Goal: Task Accomplishment & Management: Manage account settings

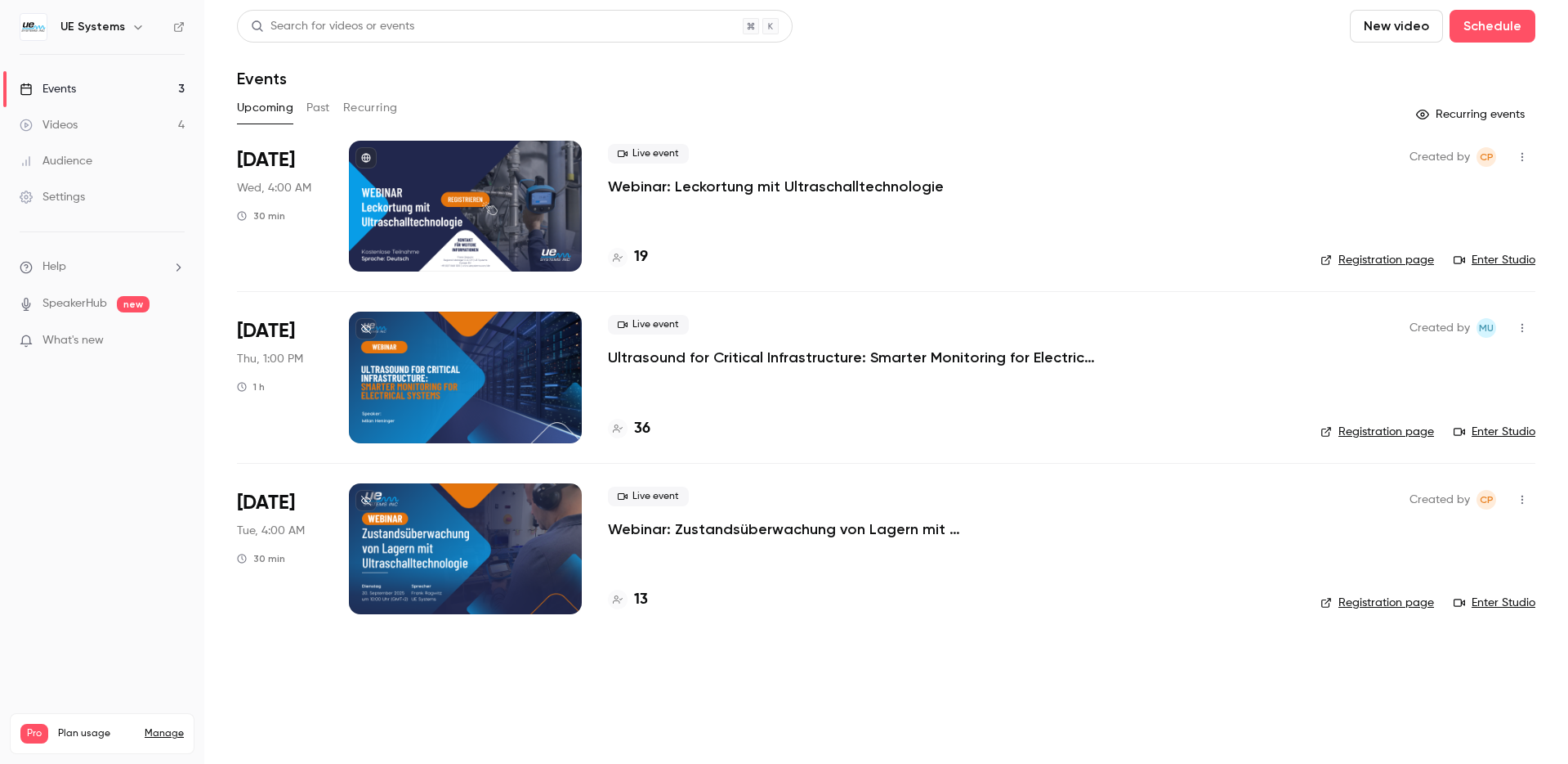
click at [709, 351] on p "Ultrasound for Critical Infrastructure: Smarter Monitoring for Electrical Syste…" at bounding box center [853, 357] width 490 height 20
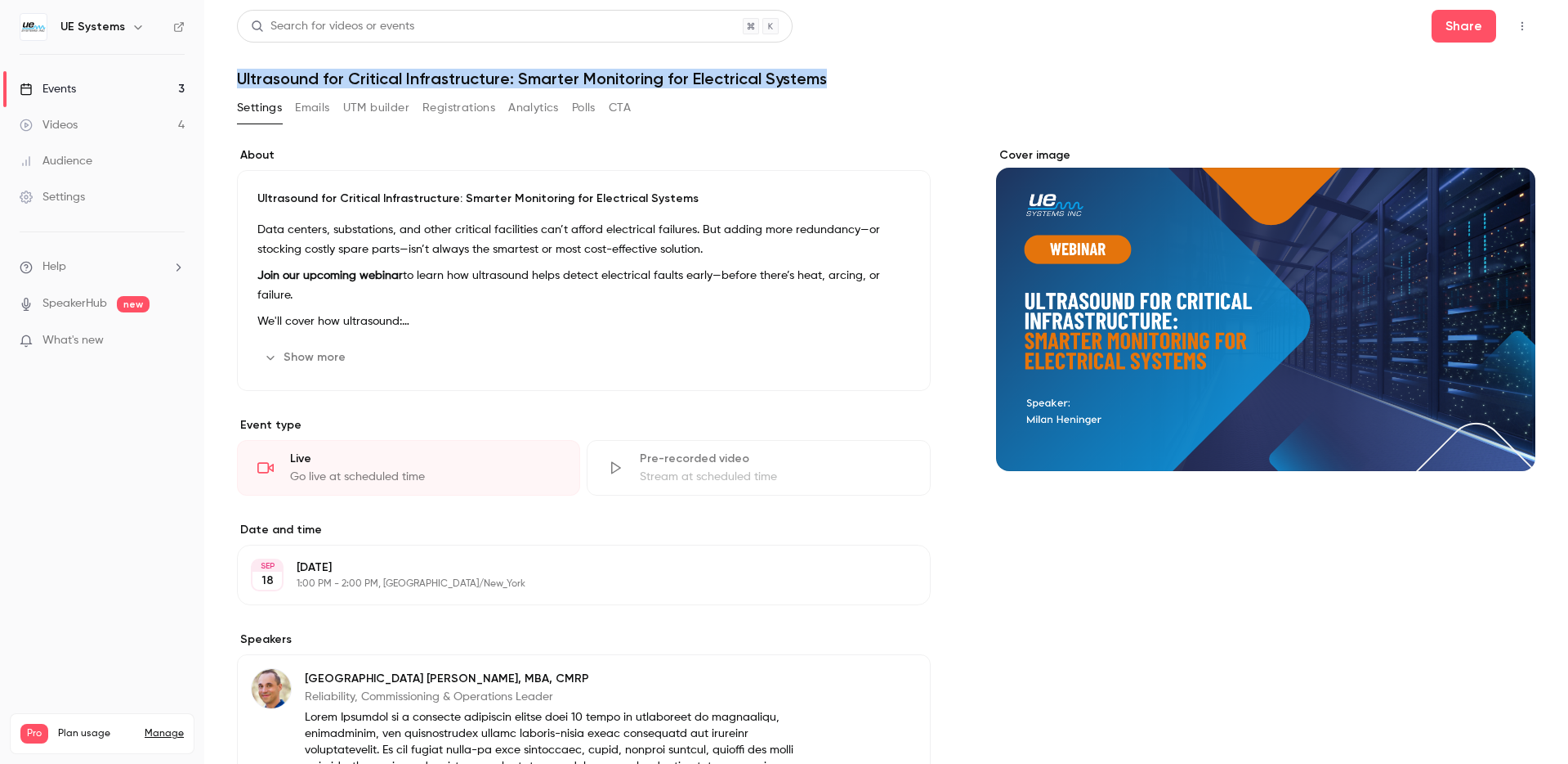
drag, startPoint x: 236, startPoint y: 76, endPoint x: 851, endPoint y: 81, distance: 615.0
click at [851, 81] on h1 "Ultrasound for Critical Infrastructure: Smarter Monitoring for Electrical Syste…" at bounding box center [886, 78] width 1299 height 20
copy h1 "Ultrasound for Critical Infrastructure: Smarter Monitoring for Electrical Syste…"
click at [1521, 26] on icon "button" at bounding box center [1522, 26] width 13 height 11
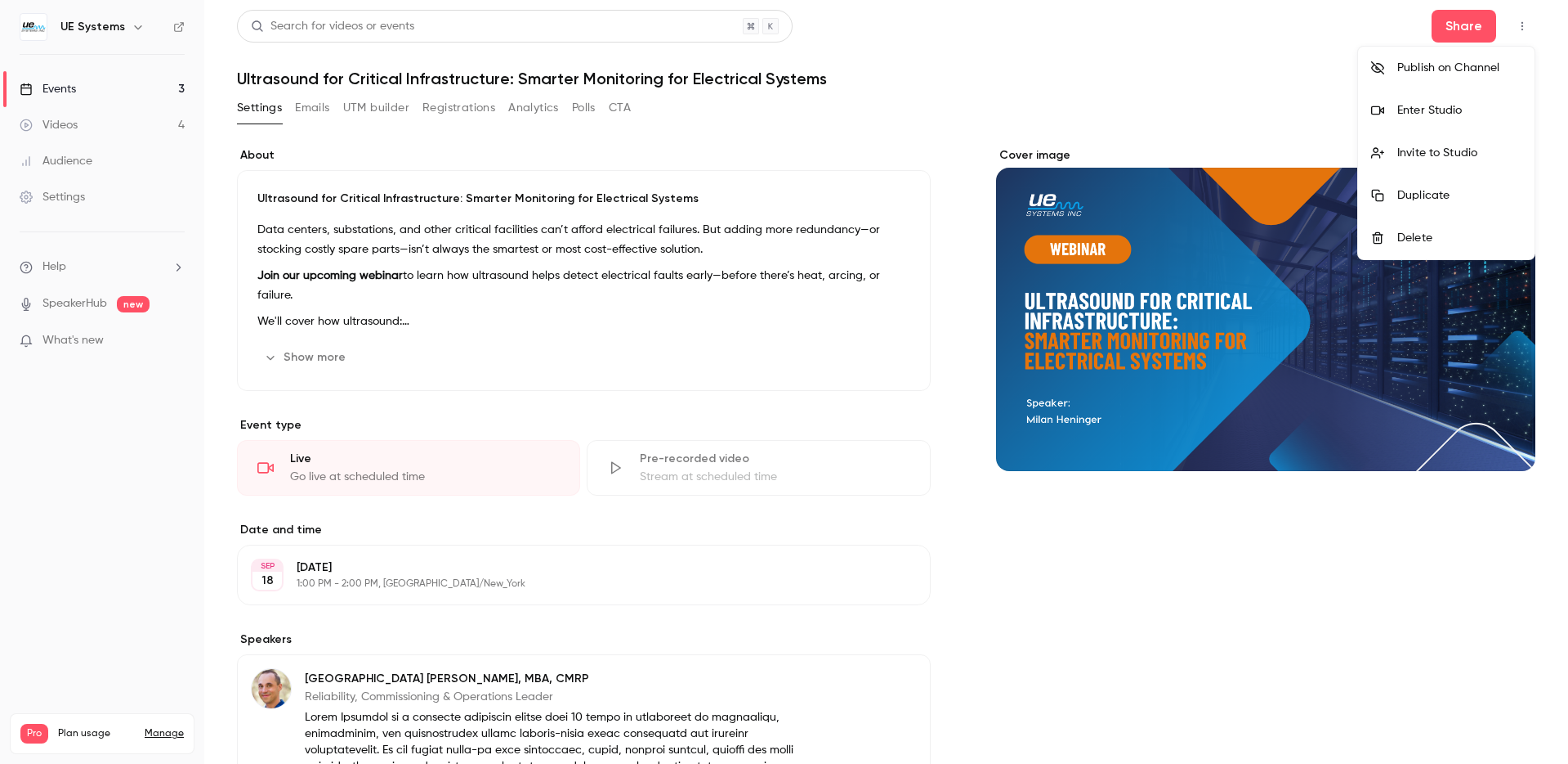
click at [1337, 46] on div at bounding box center [784, 382] width 1568 height 764
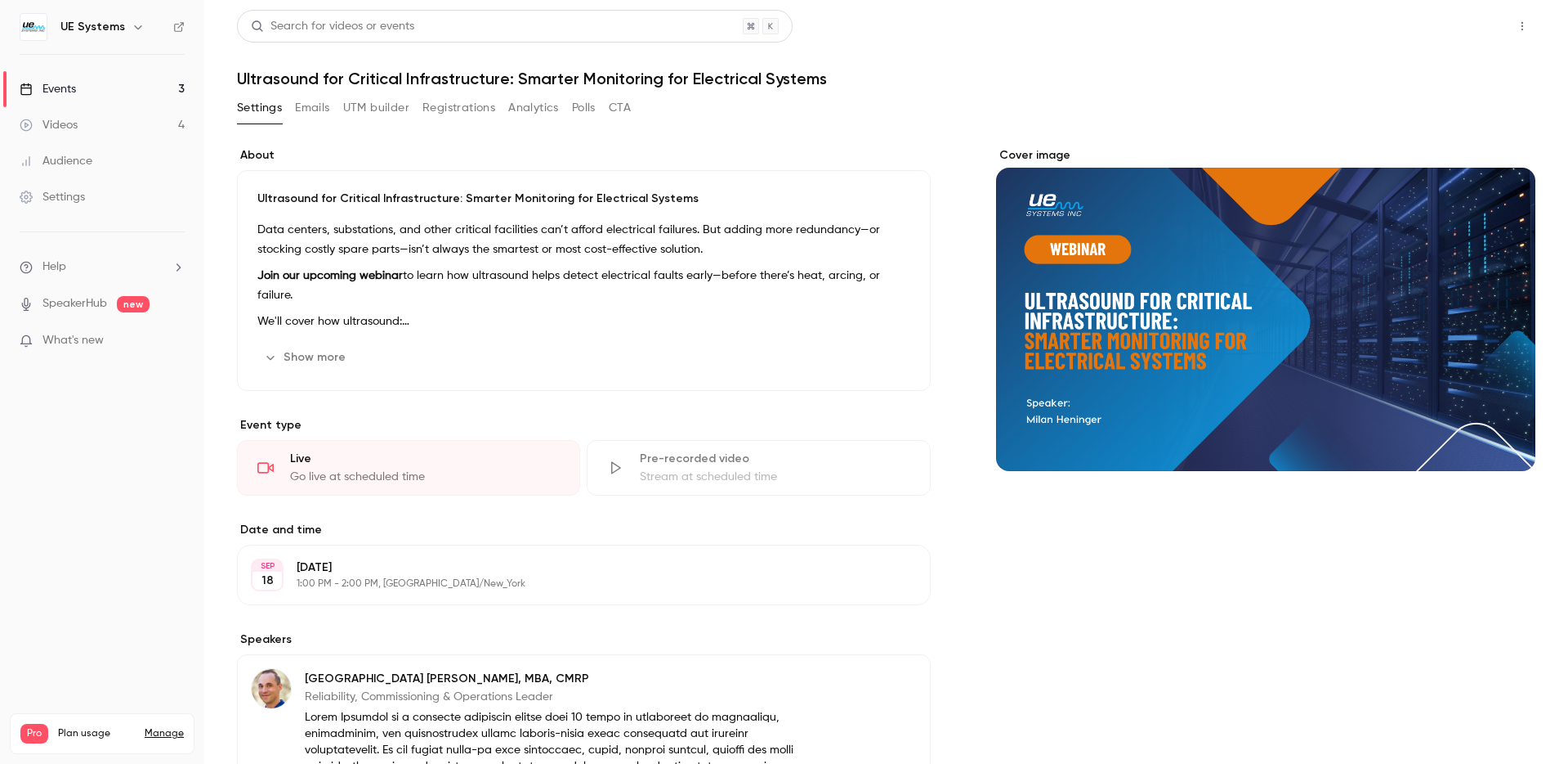
click at [1464, 27] on button "Share" at bounding box center [1464, 26] width 65 height 32
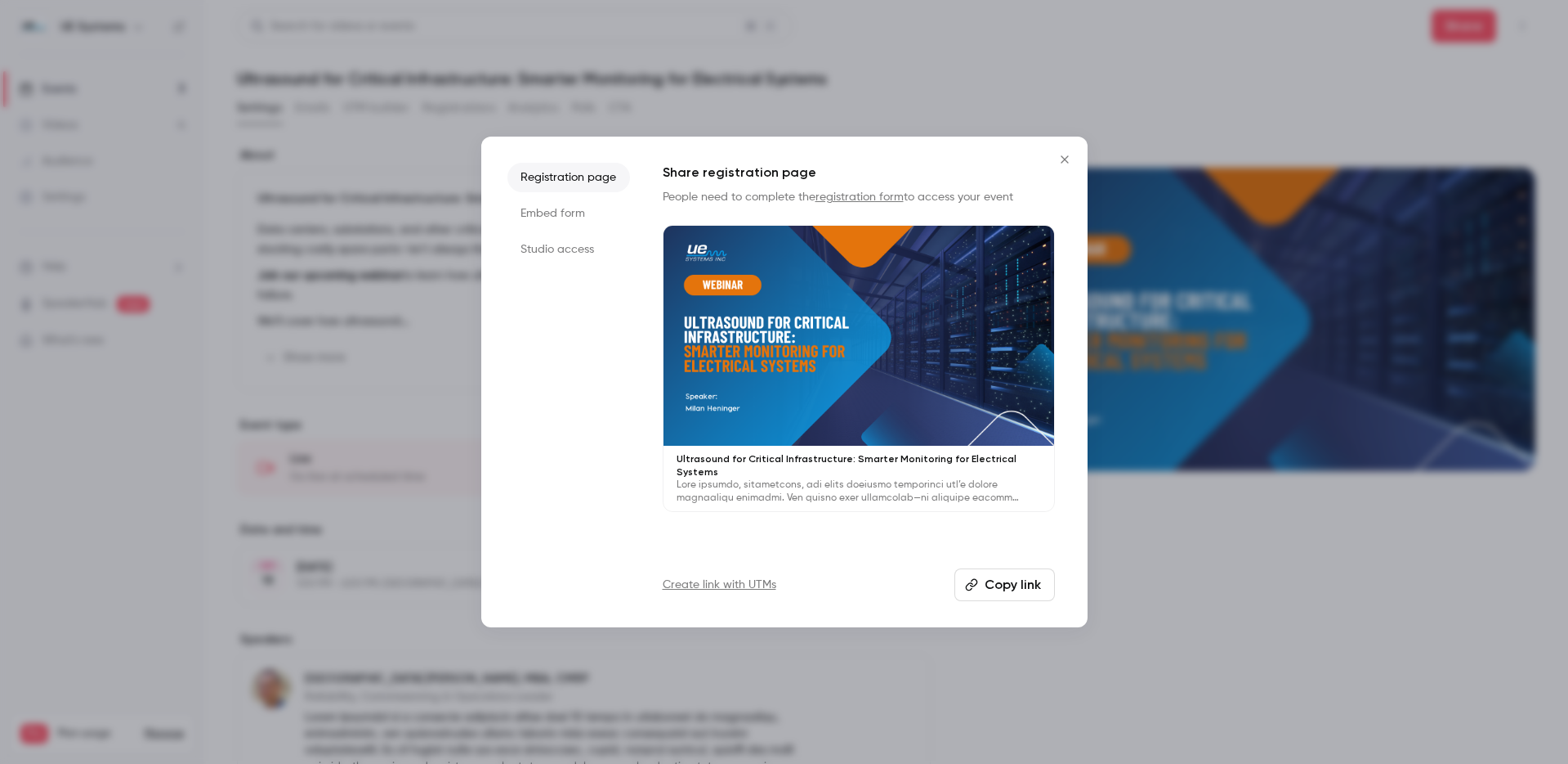
click at [1023, 591] on button "Copy link" at bounding box center [1004, 584] width 100 height 32
click at [1067, 153] on icon "Close" at bounding box center [1065, 159] width 20 height 13
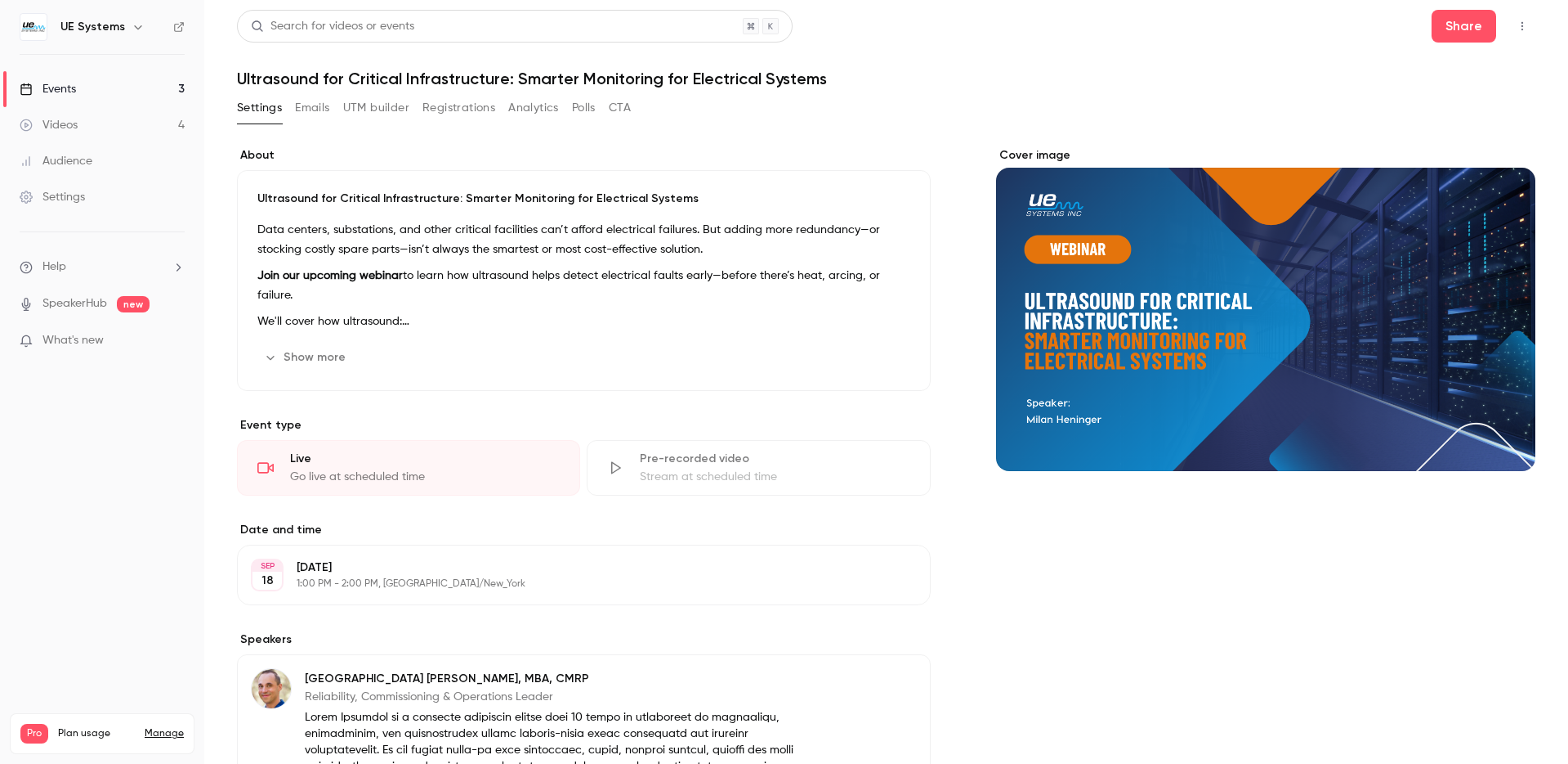
scroll to position [3, 0]
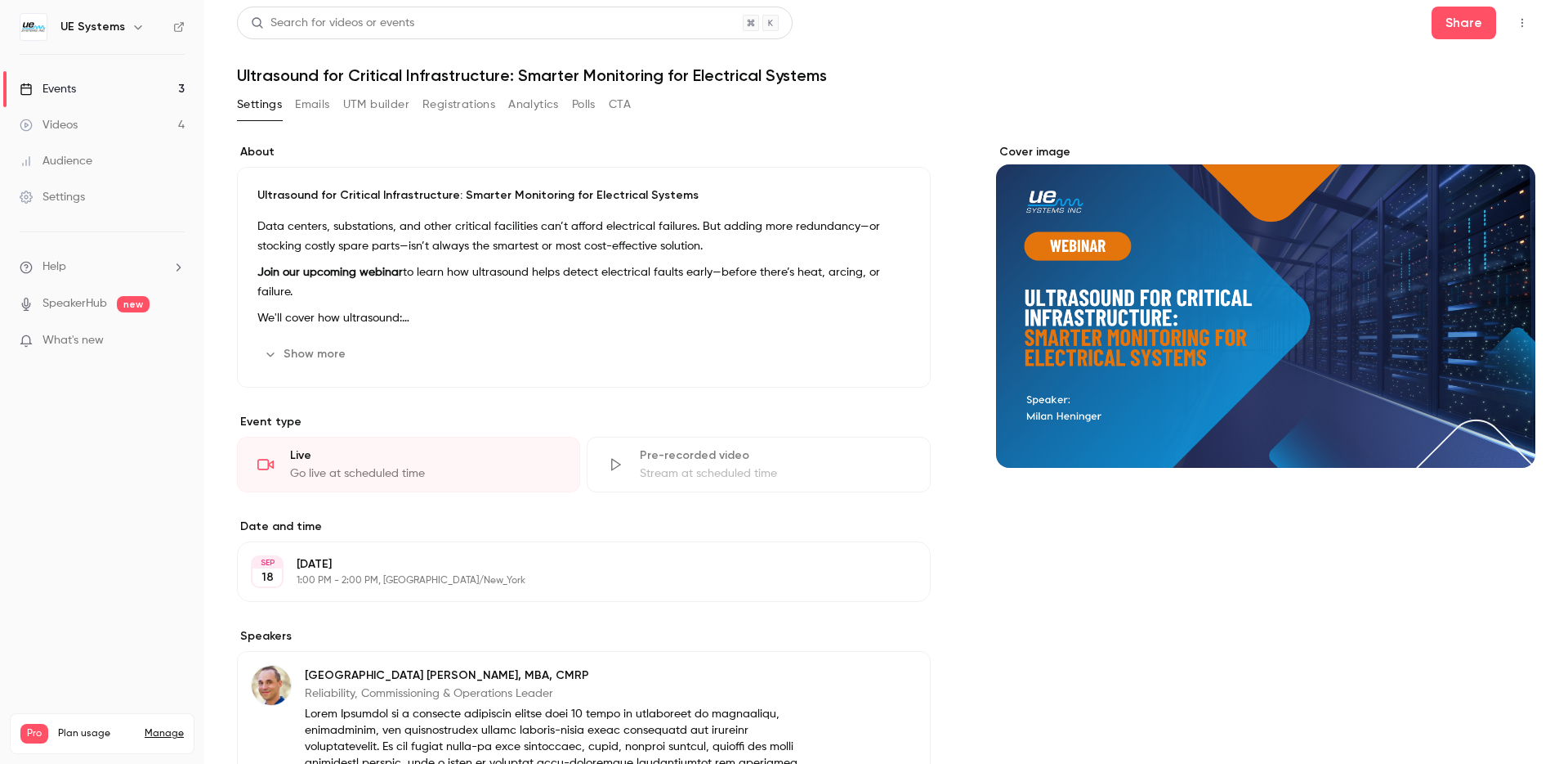
click at [338, 238] on p "Data centers, substations, and other critical facilities can’t afford electrica…" at bounding box center [583, 236] width 653 height 39
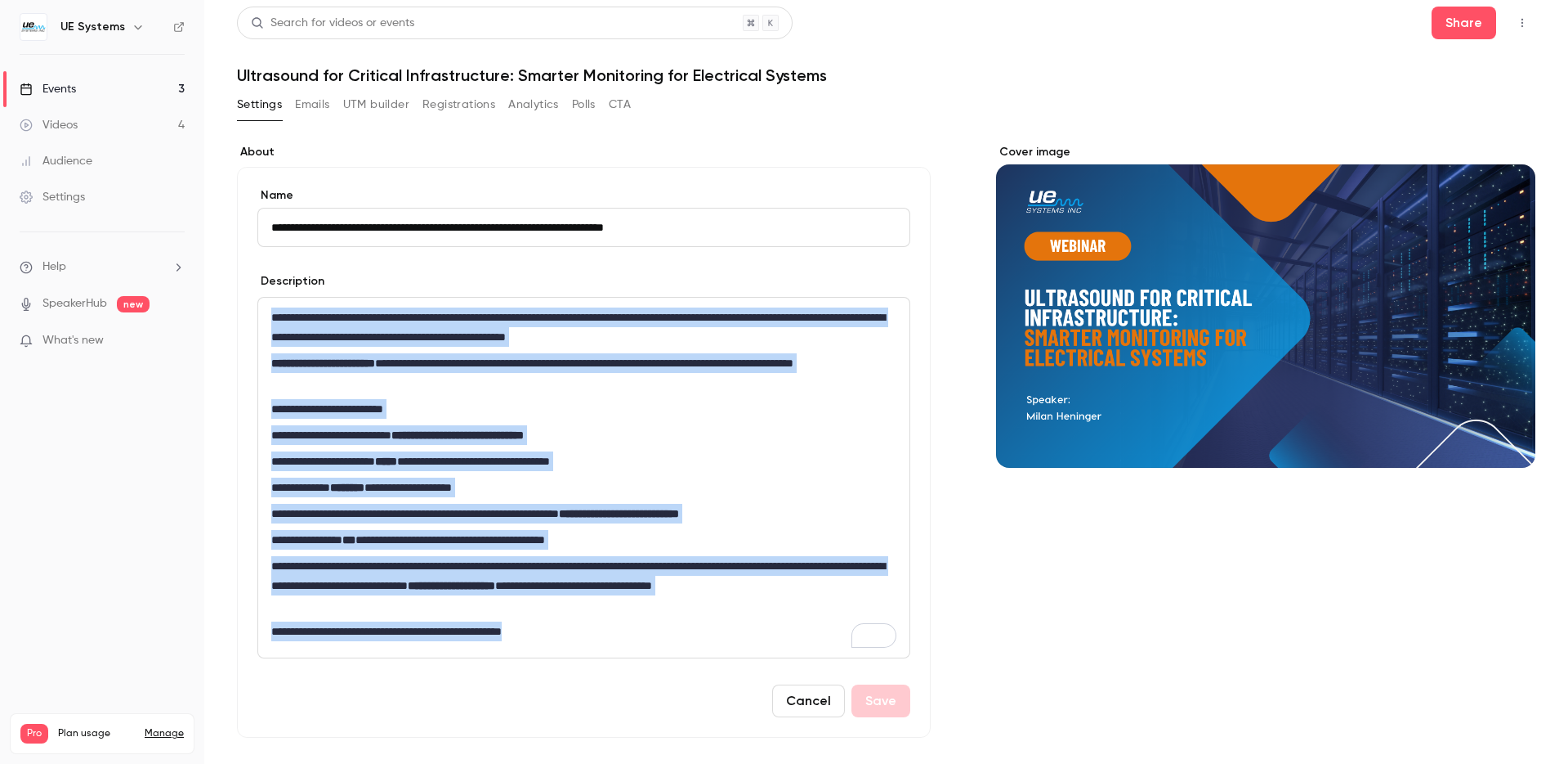
drag, startPoint x: 272, startPoint y: 317, endPoint x: 1006, endPoint y: 675, distance: 816.7
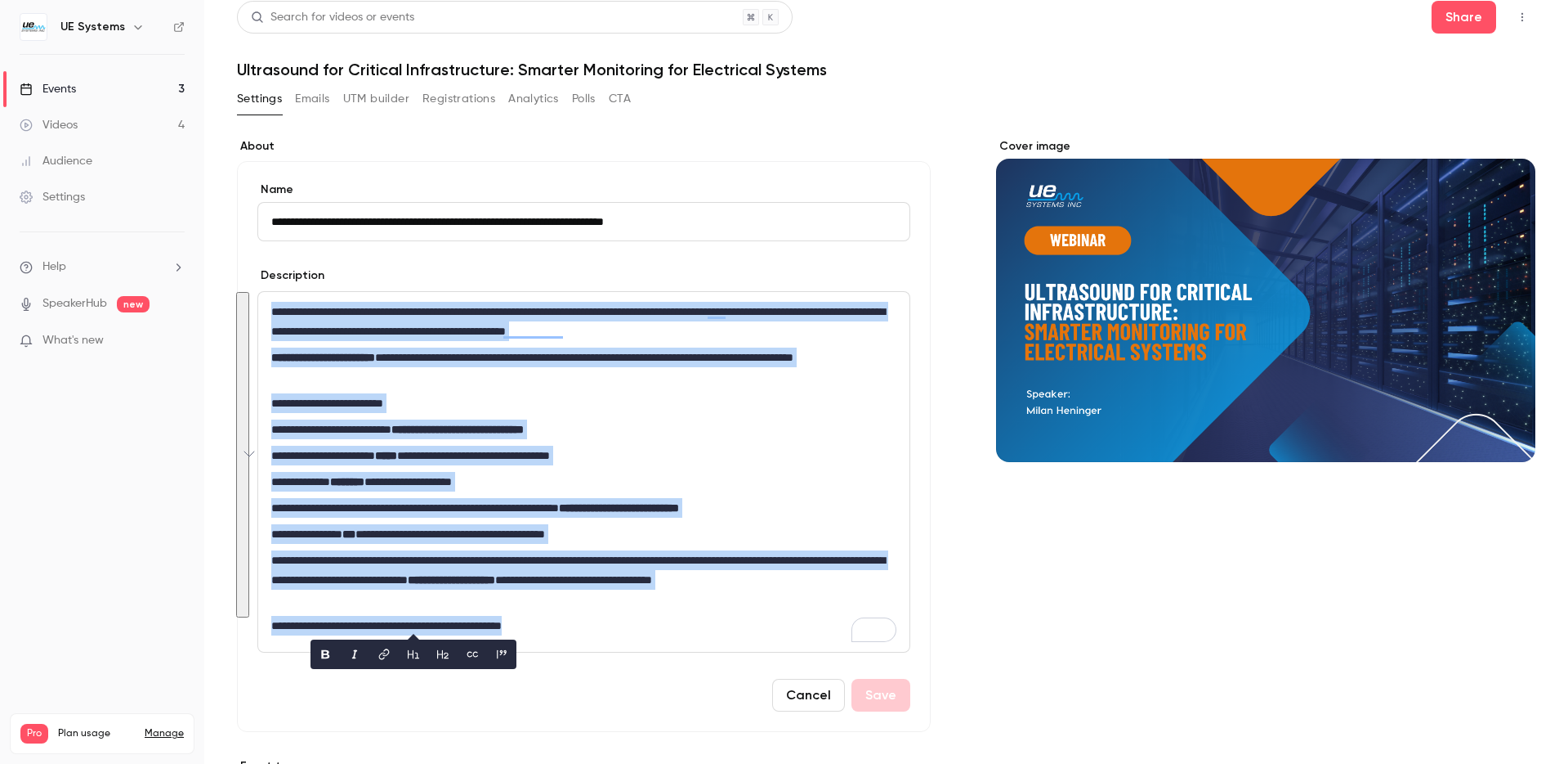
click at [77, 77] on link "Events 3" at bounding box center [102, 89] width 204 height 36
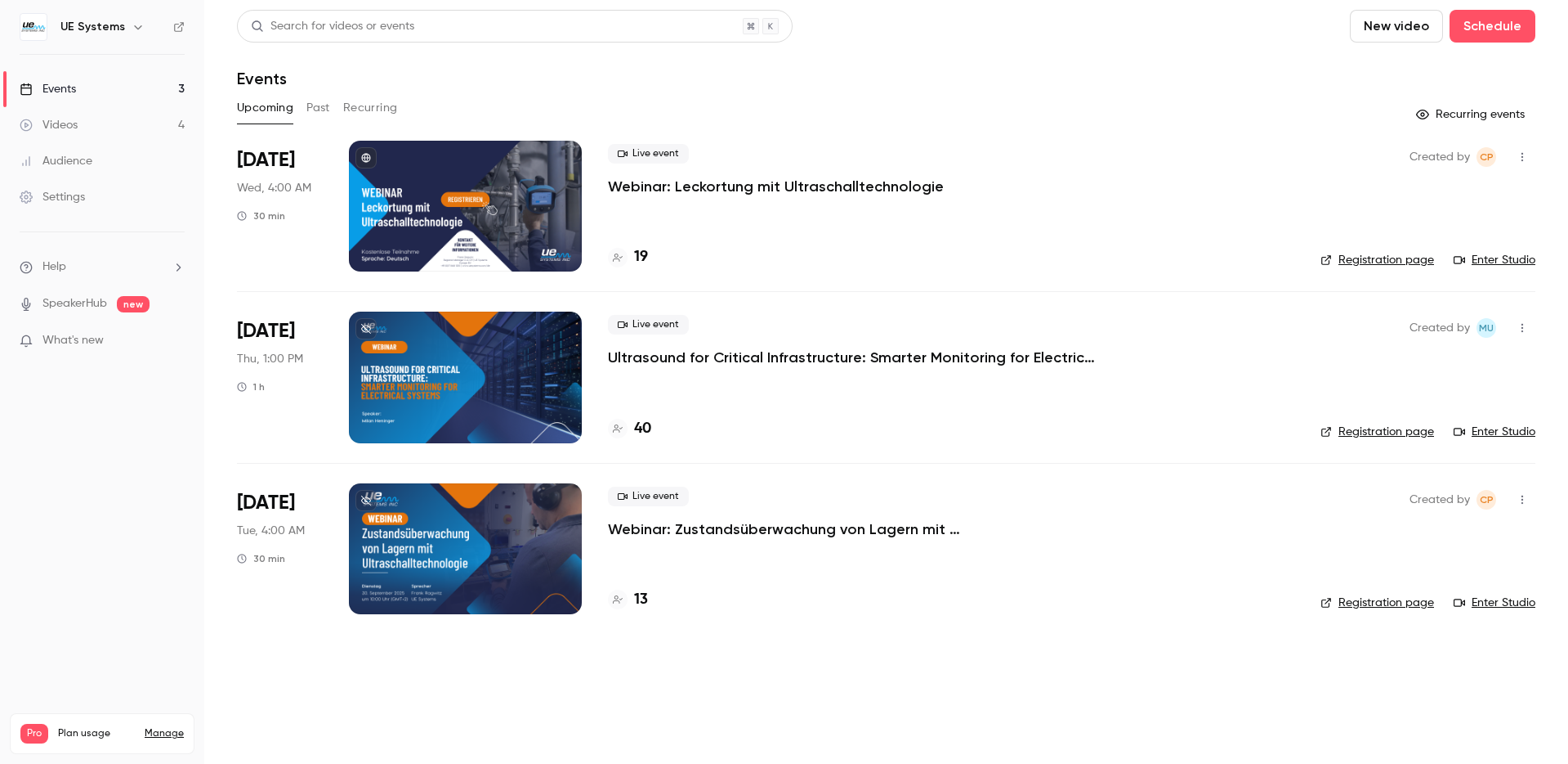
click at [721, 346] on div "Live event Ultrasound for Critical Infrastructure: Smarter Monitoring for Elect…" at bounding box center [951, 341] width 687 height 52
click at [720, 348] on p "Ultrasound for Critical Infrastructure: Smarter Monitoring for Electrical Syste…" at bounding box center [853, 357] width 490 height 20
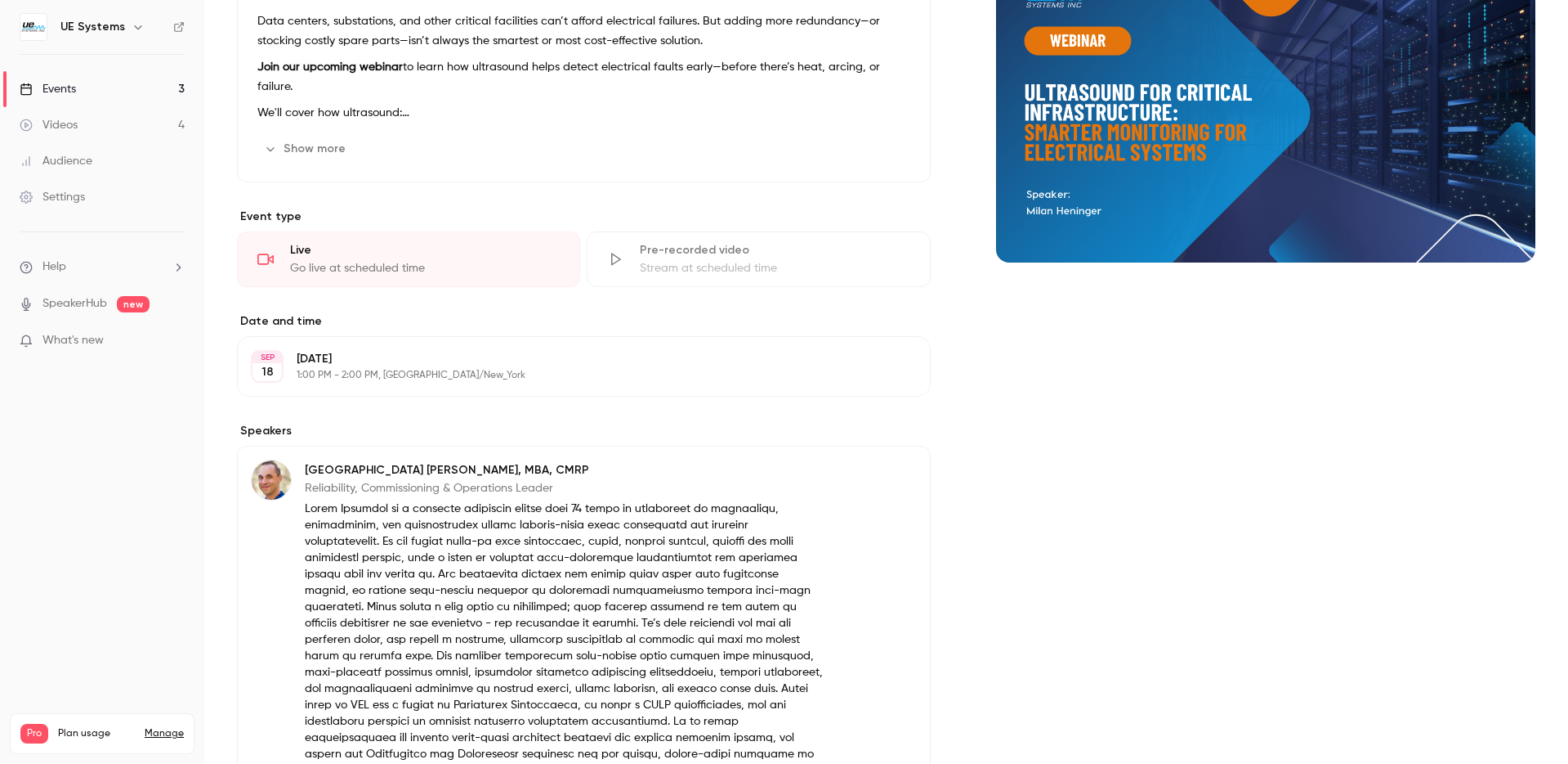
scroll to position [296, 0]
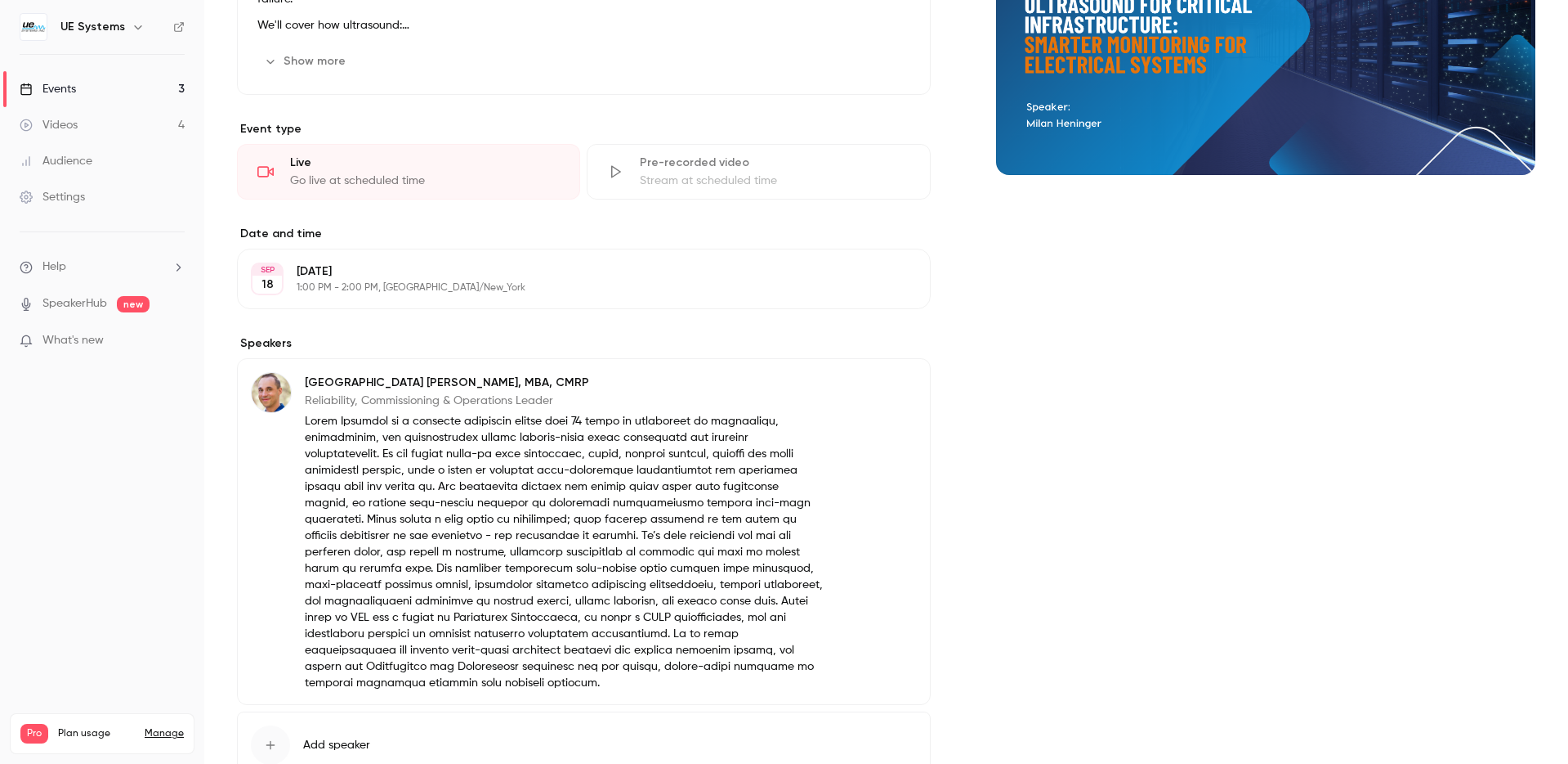
click at [904, 389] on button "Edit" at bounding box center [887, 385] width 60 height 26
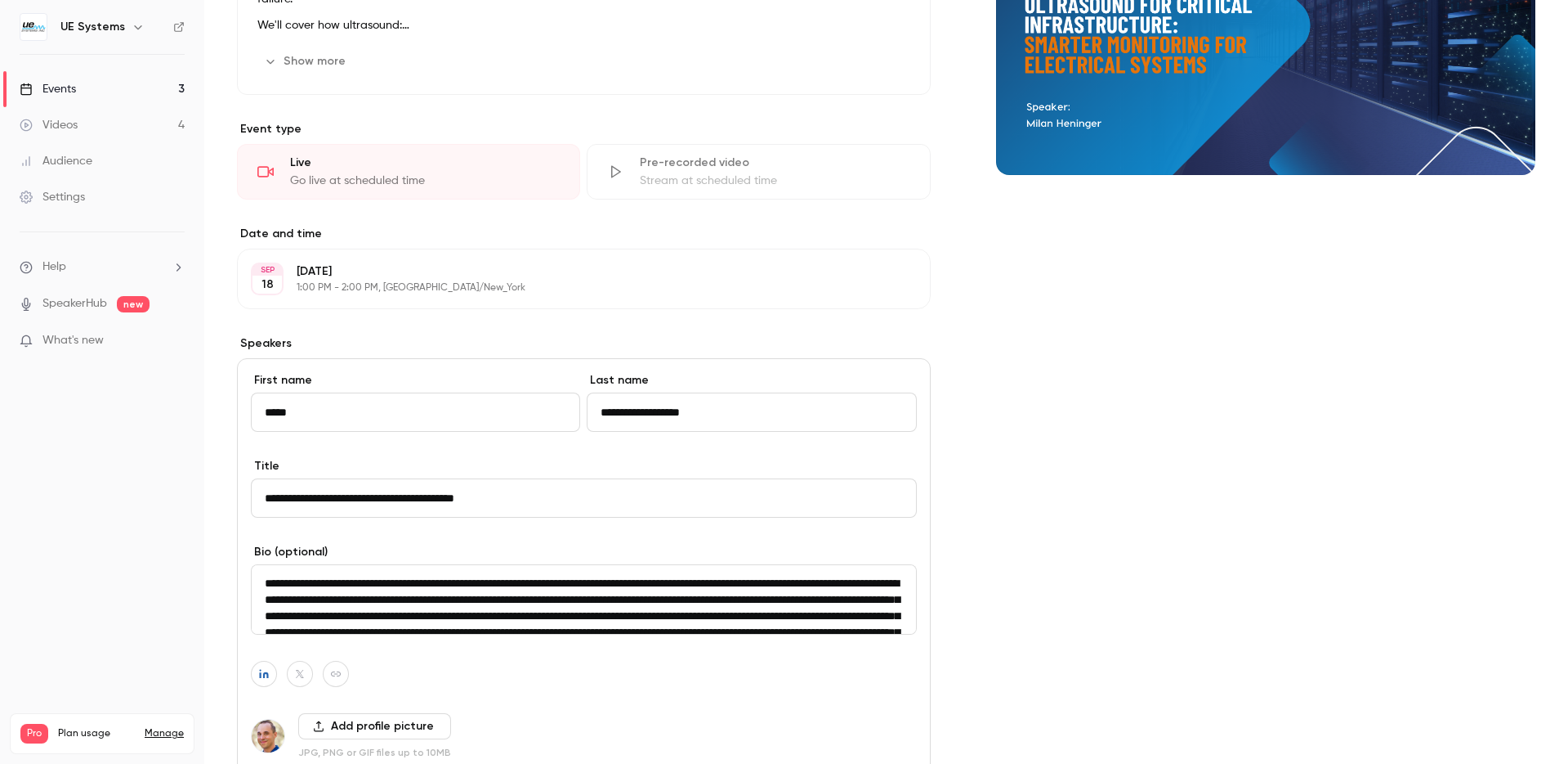
click at [523, 503] on input "**********" at bounding box center [584, 498] width 667 height 39
paste input "**"
type input "**********"
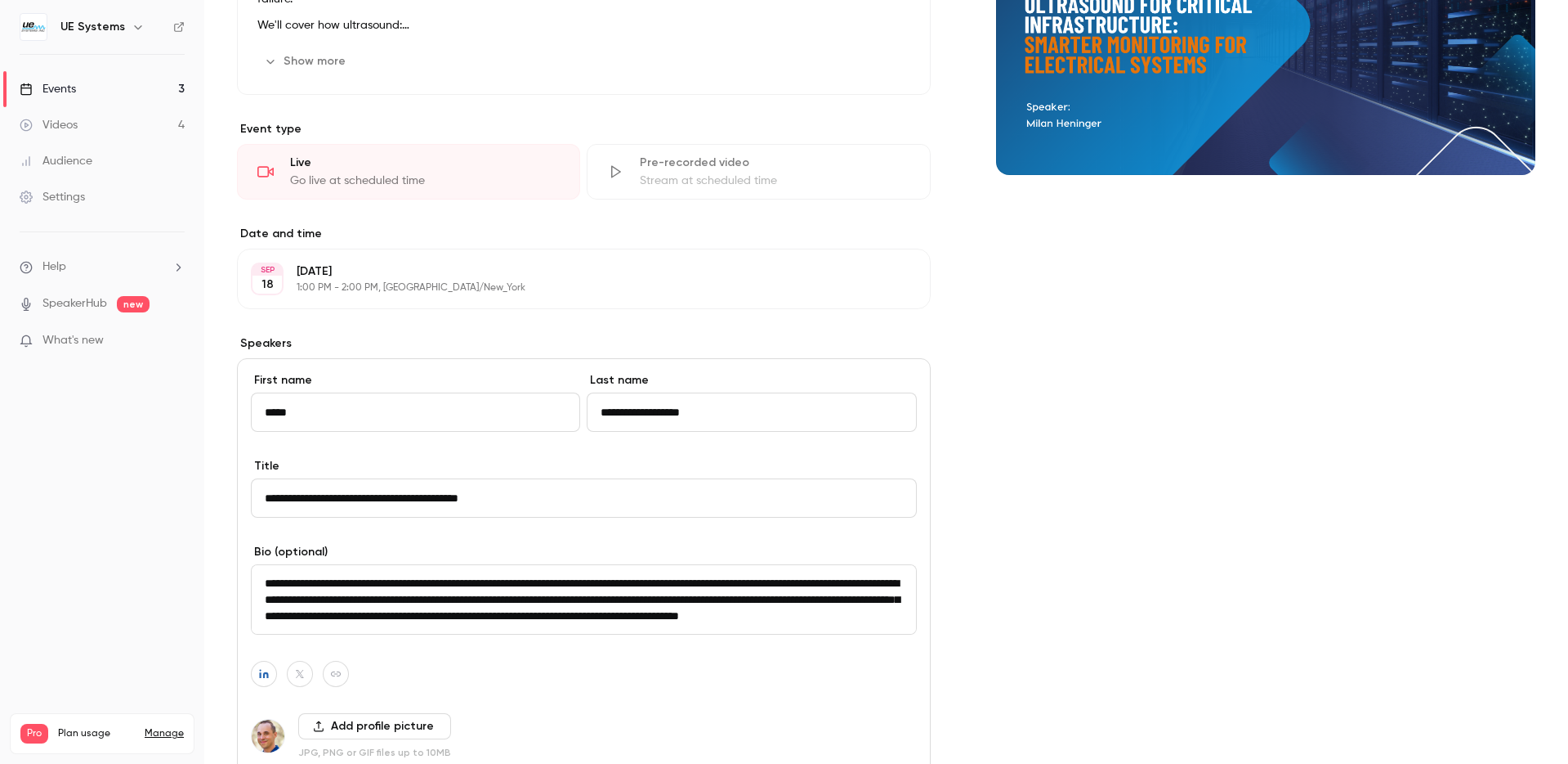
scroll to position [180, 0]
drag, startPoint x: 266, startPoint y: 586, endPoint x: 896, endPoint y: 707, distance: 641.5
click at [896, 707] on div "**********" at bounding box center [583, 595] width 694 height 474
paste textarea "**********"
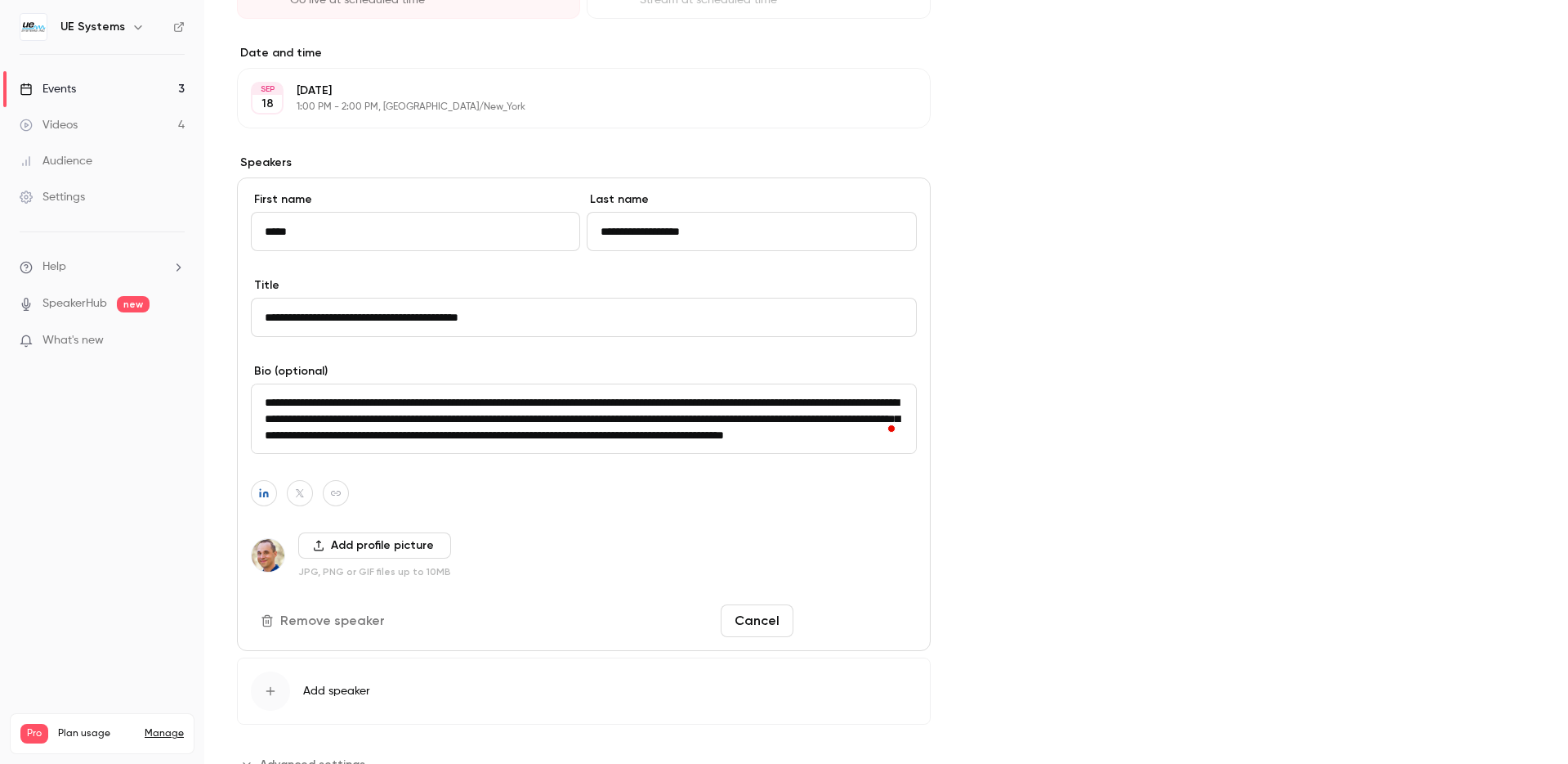
type textarea "**********"
click at [873, 621] on button "Save changes" at bounding box center [858, 621] width 117 height 32
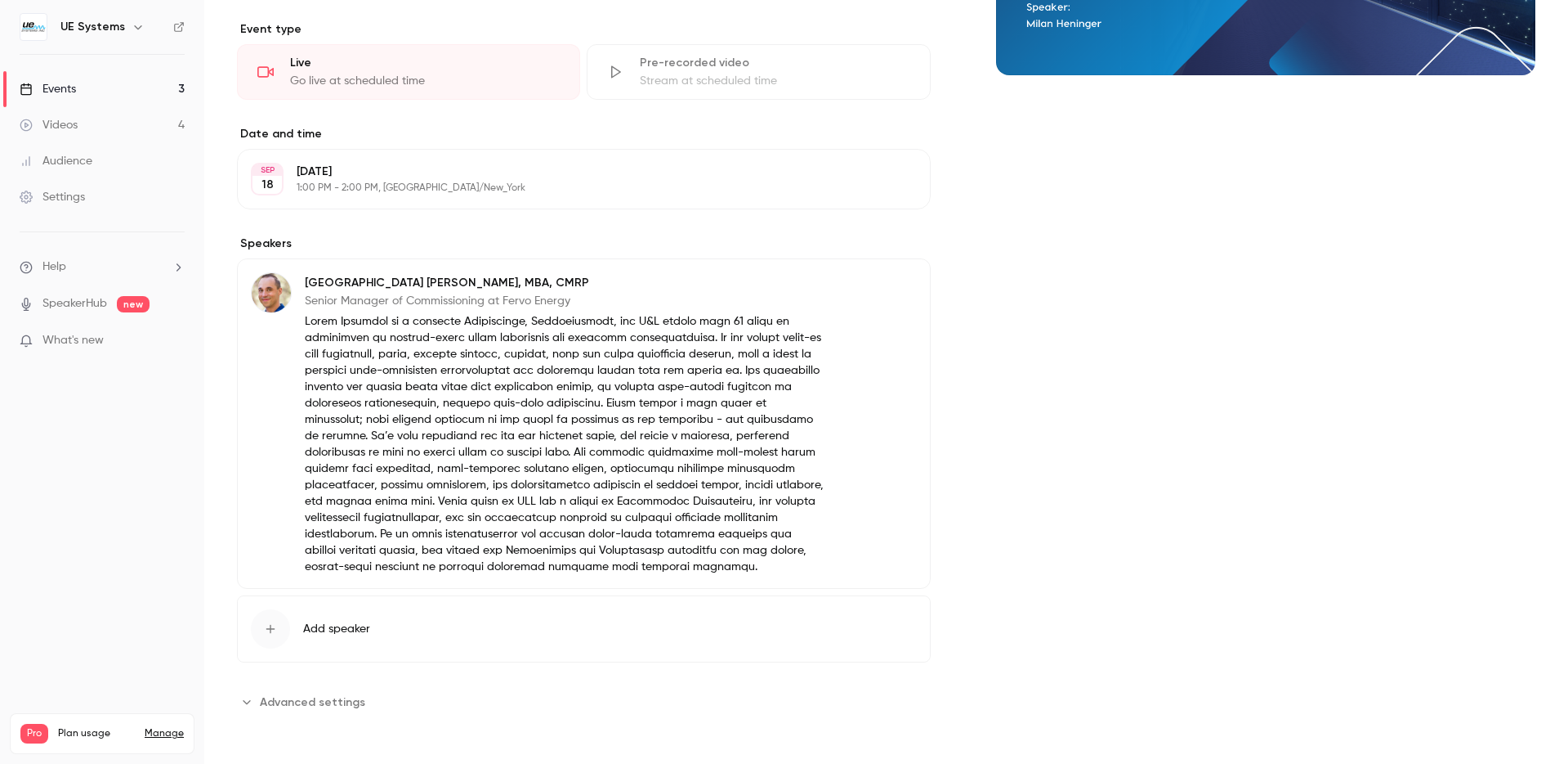
click at [902, 275] on button "Edit" at bounding box center [887, 285] width 60 height 26
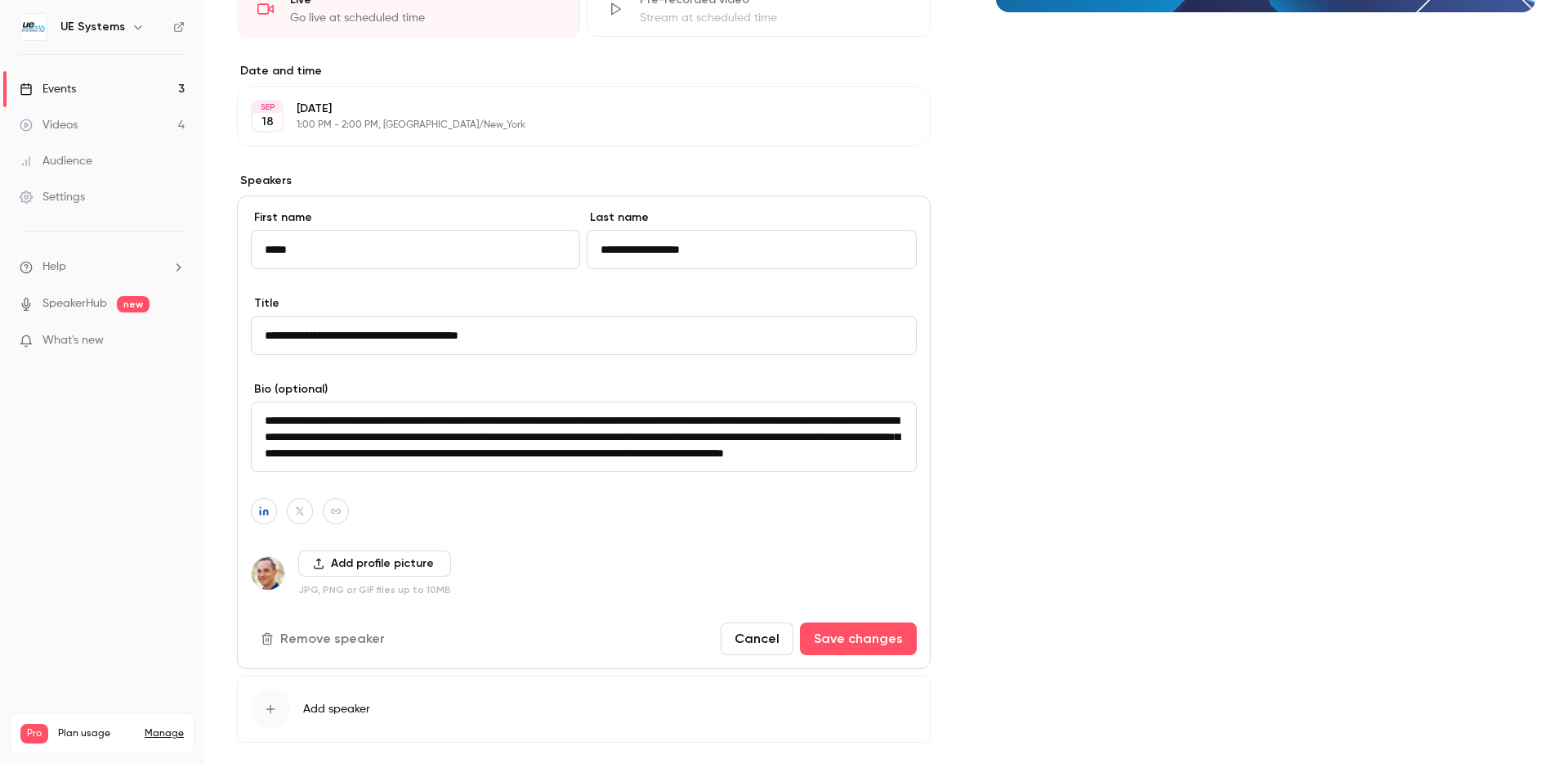
click at [691, 454] on textarea at bounding box center [584, 436] width 667 height 71
click at [844, 637] on button "Save changes" at bounding box center [858, 639] width 117 height 32
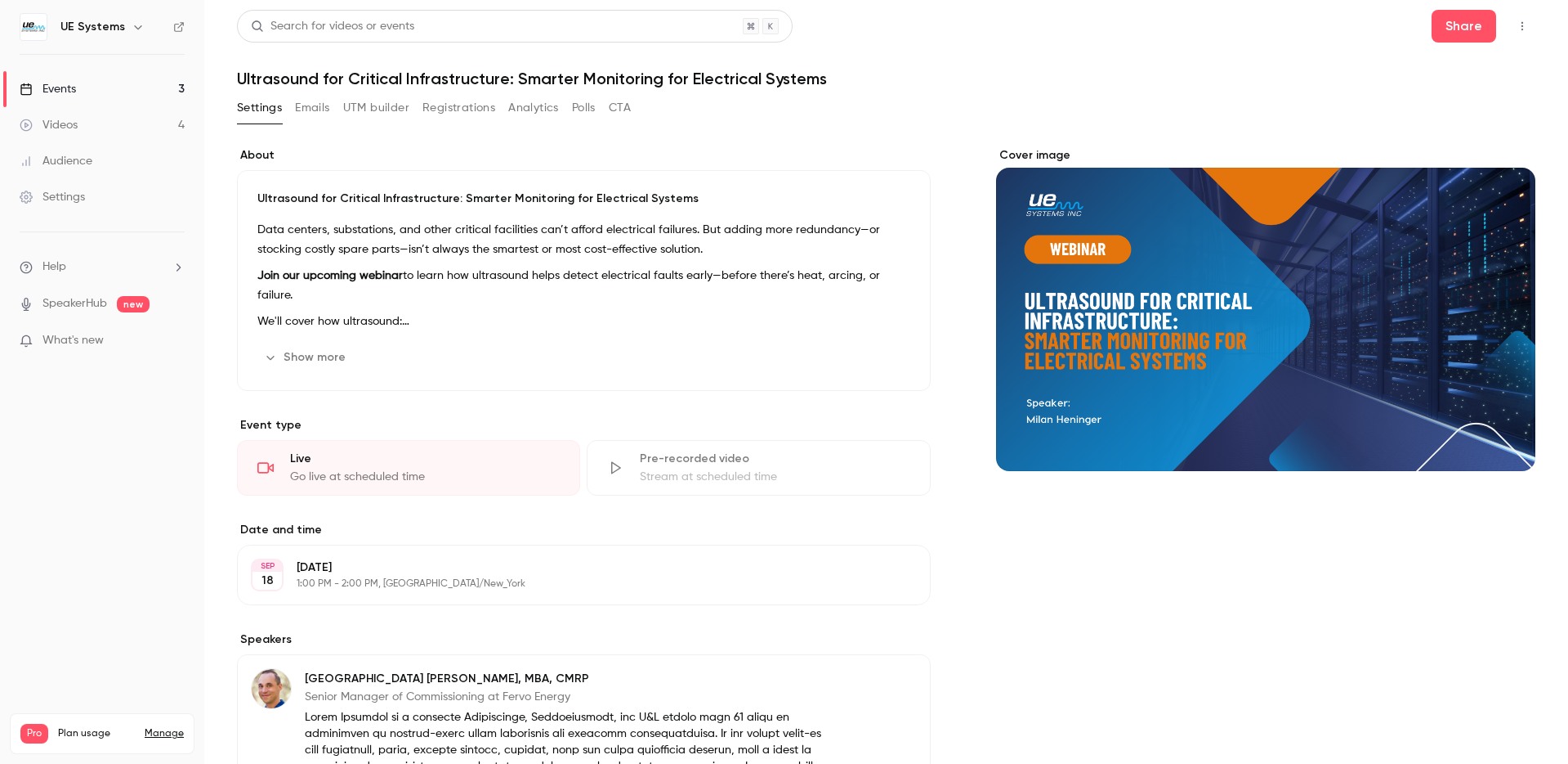
click at [91, 94] on link "Events 3" at bounding box center [102, 89] width 204 height 36
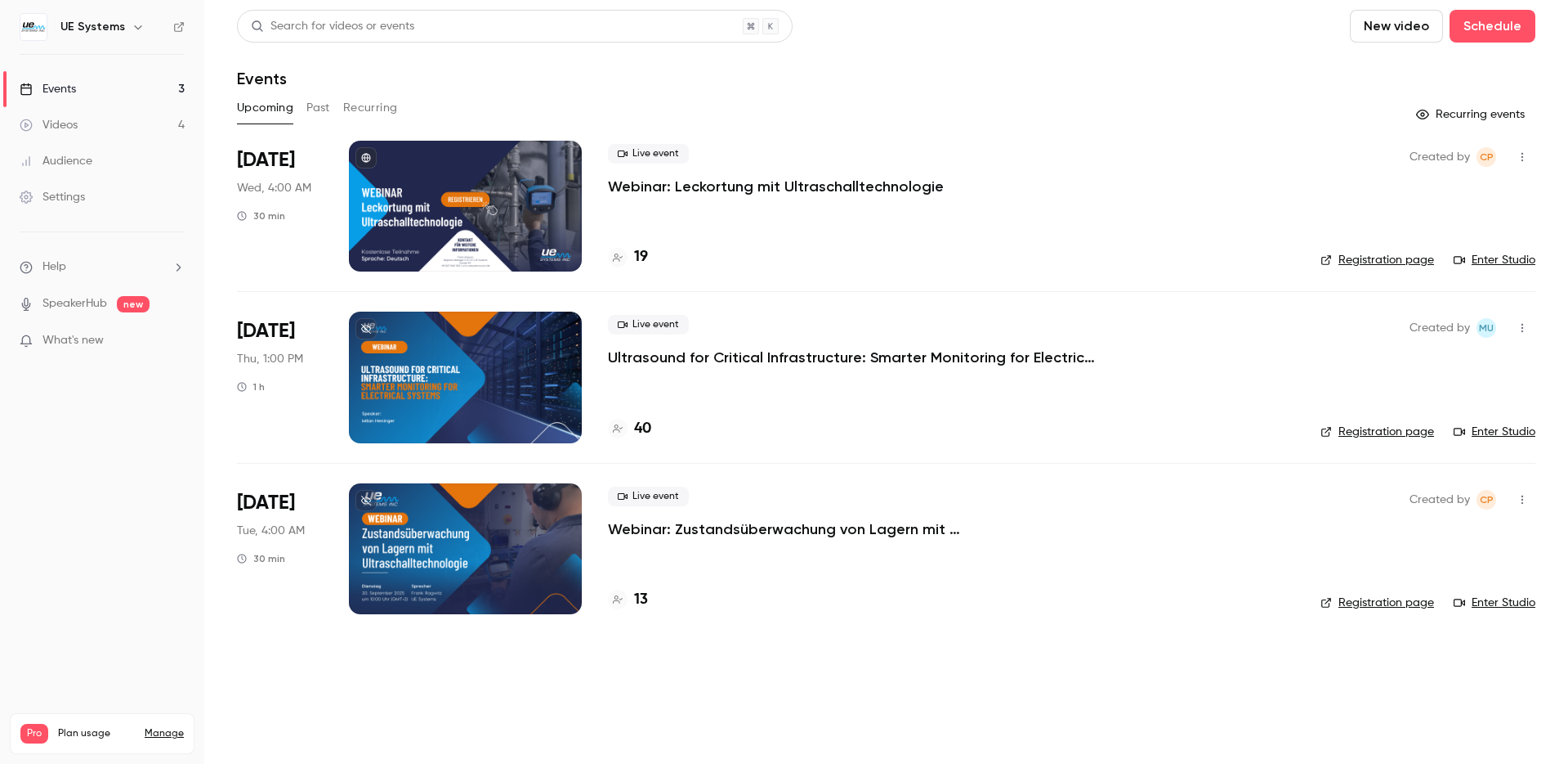
click at [707, 360] on p "Ultrasound for Critical Infrastructure: Smarter Monitoring for Electrical Syste…" at bounding box center [853, 357] width 490 height 20
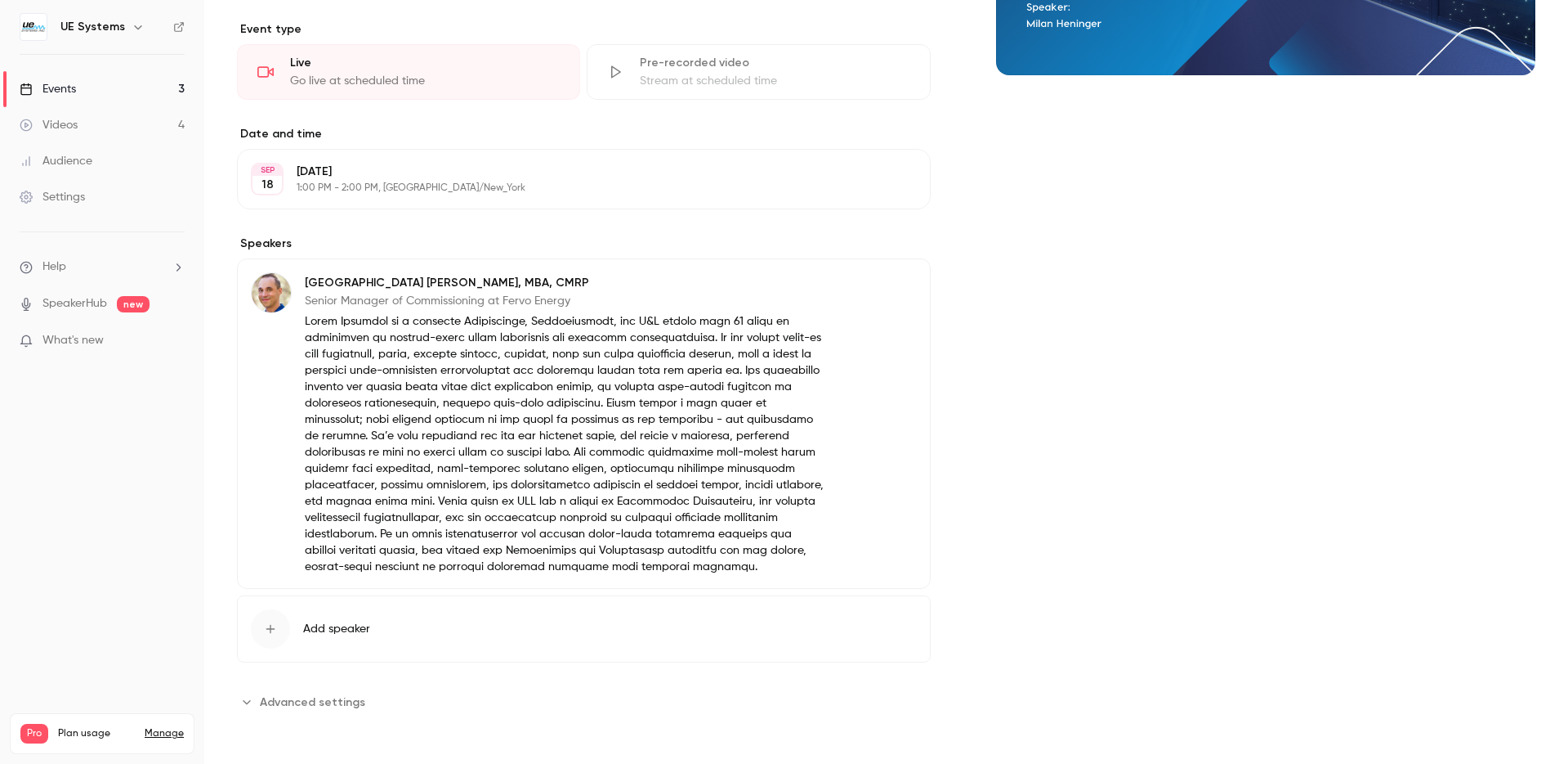
click at [309, 719] on div "About Ultrasound for Critical Infrastructure: Smarter Monitoring for Electrical…" at bounding box center [886, 252] width 1299 height 1002
click at [313, 706] on span "Advanced settings" at bounding box center [312, 702] width 106 height 17
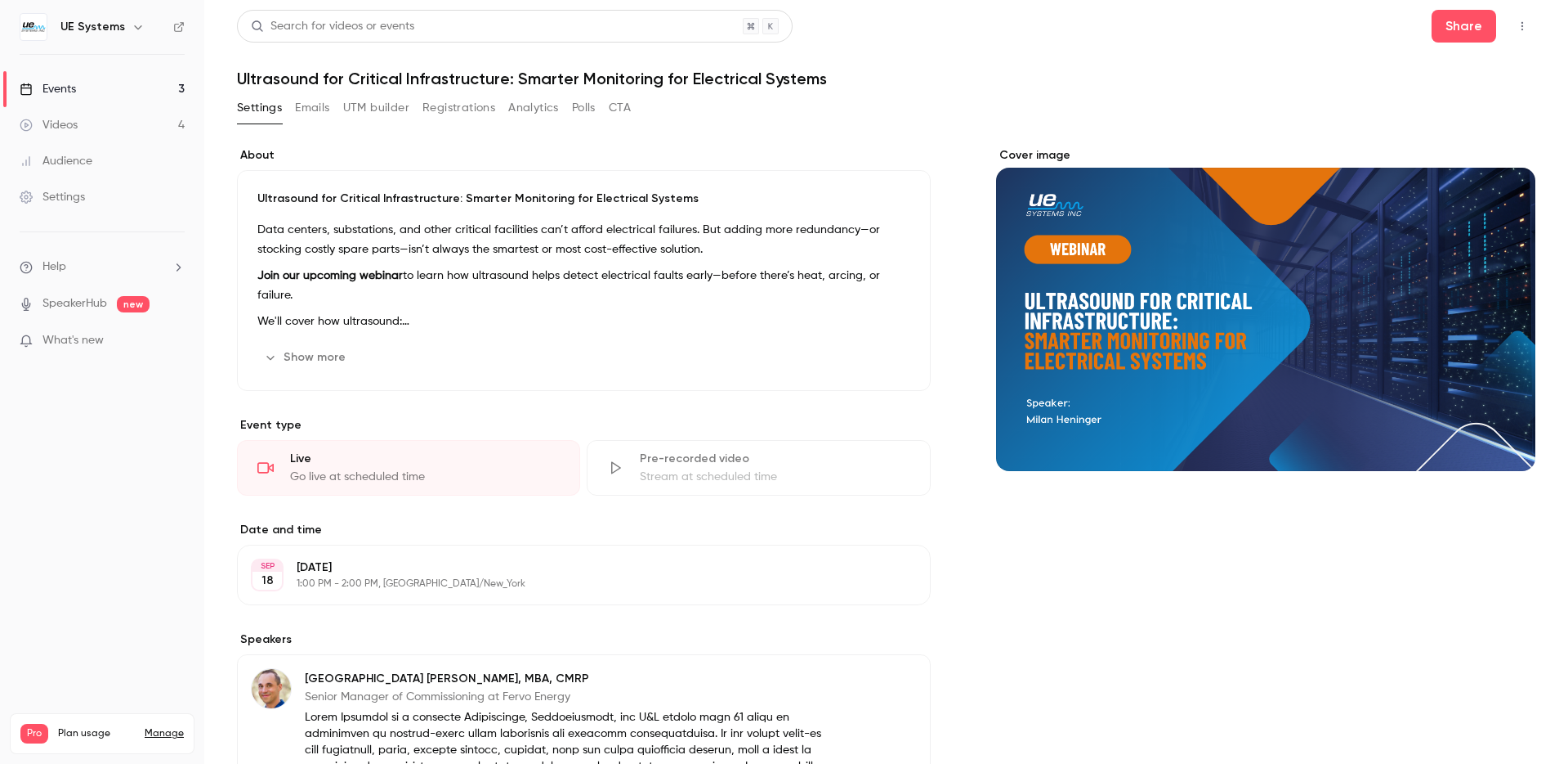
click at [101, 93] on link "Events 3" at bounding box center [102, 89] width 204 height 36
